Goal: Check status: Check status

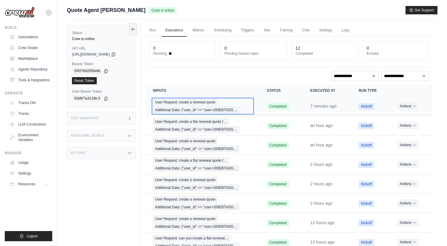
click at [242, 103] on div "User Request: create a renewal quote Additional Data: {"user_id" => "user-U09EB…" at bounding box center [202, 106] width 99 height 14
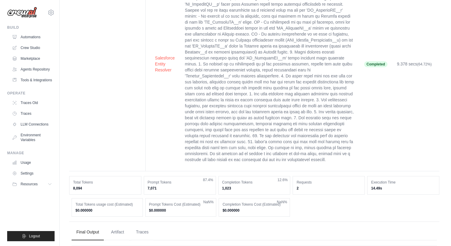
scroll to position [265, 0]
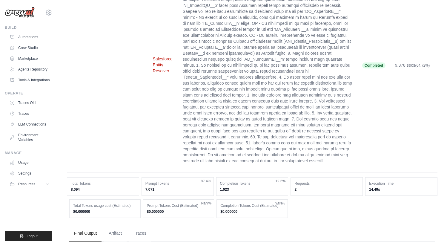
click at [160, 57] on button "Salesforce Entity Resolver" at bounding box center [163, 65] width 20 height 18
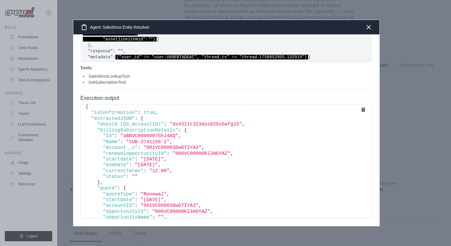
scroll to position [6, 0]
click at [164, 146] on span ""001VC00003DwGTIYA3"" at bounding box center [173, 146] width 58 height 5
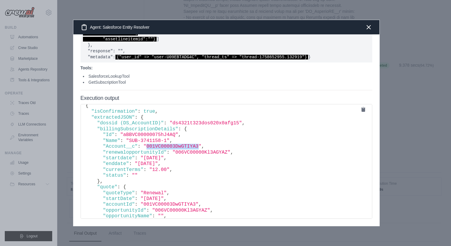
click at [164, 146] on span ""001VC00003DwGTIYA3"" at bounding box center [173, 146] width 58 height 5
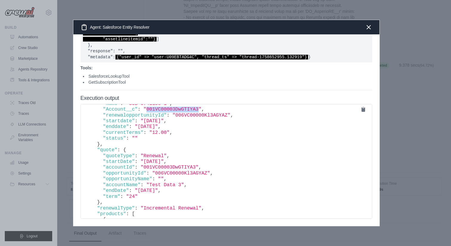
scroll to position [56, 0]
